Goal: Task Accomplishment & Management: Use online tool/utility

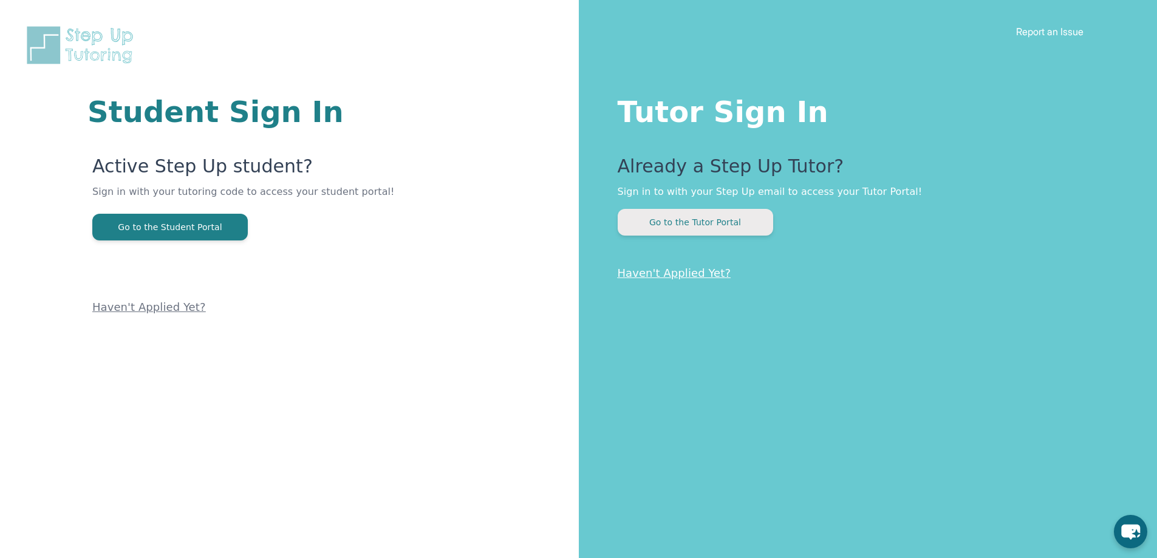
click at [707, 215] on button "Go to the Tutor Portal" at bounding box center [695, 222] width 155 height 27
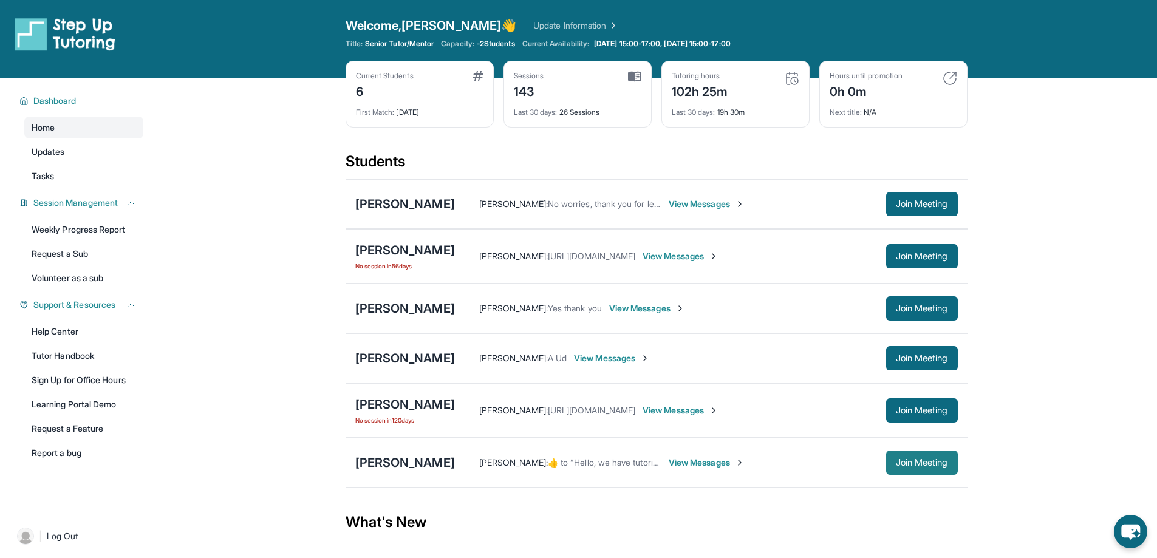
click at [886, 460] on button "Join Meeting" at bounding box center [922, 463] width 72 height 24
